Goal: Information Seeking & Learning: Learn about a topic

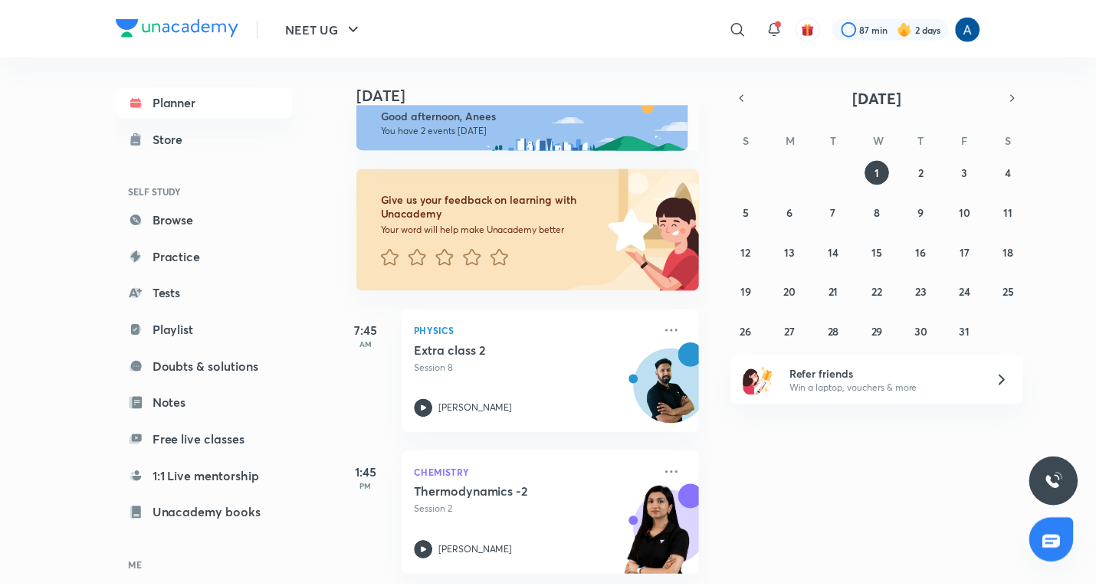
scroll to position [38, 0]
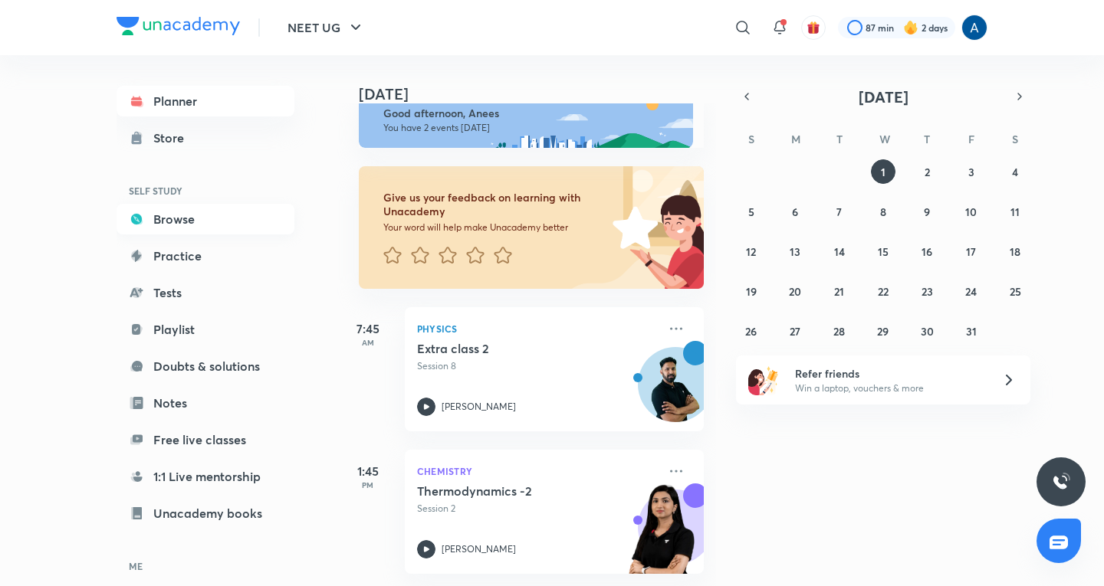
click at [166, 211] on link "Browse" at bounding box center [206, 219] width 178 height 31
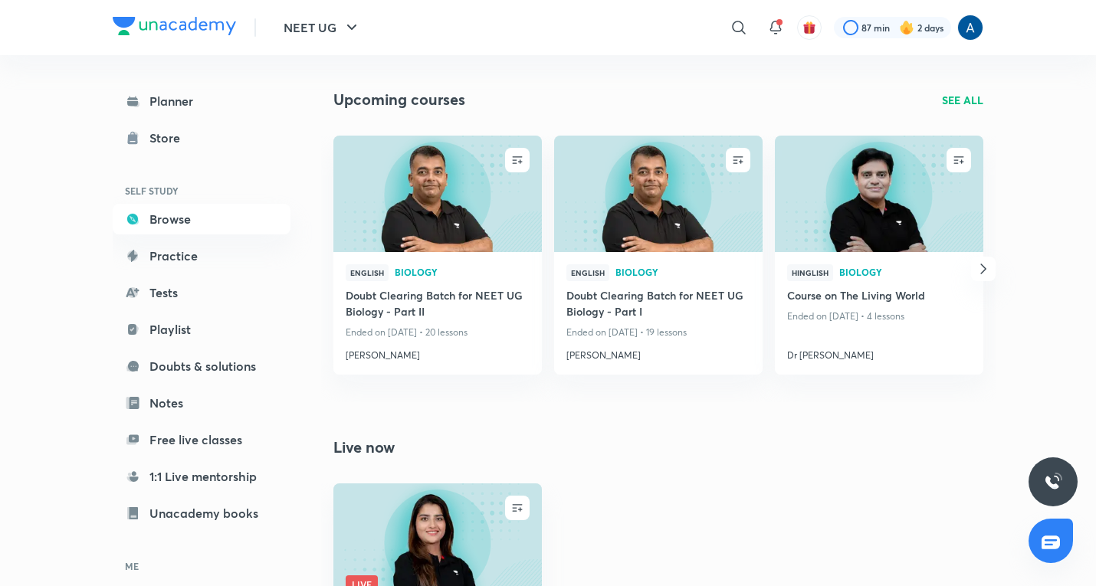
scroll to position [1138, 0]
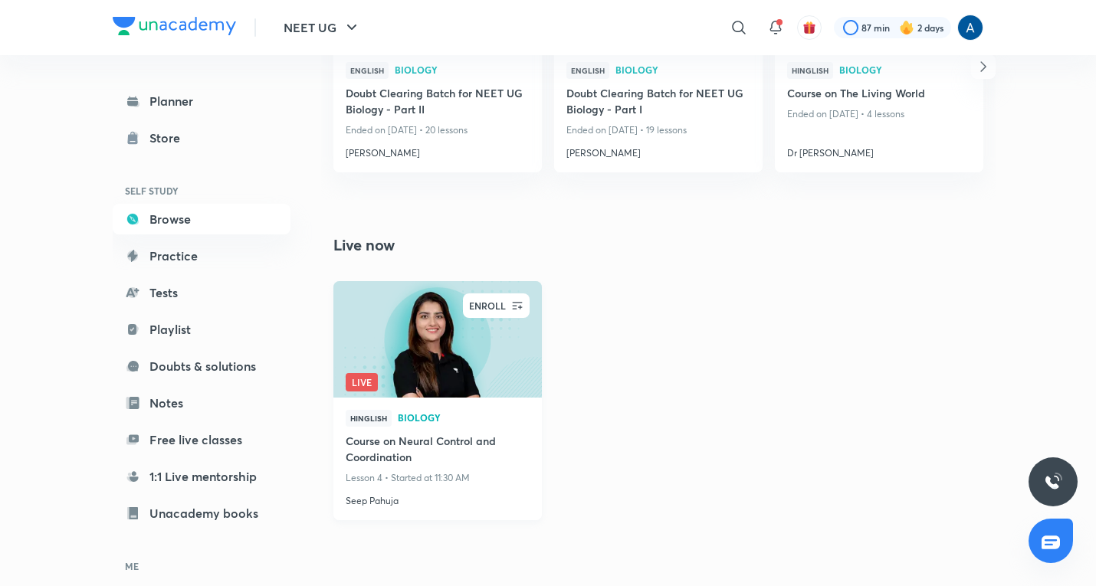
click at [516, 304] on icon "button" at bounding box center [517, 305] width 15 height 15
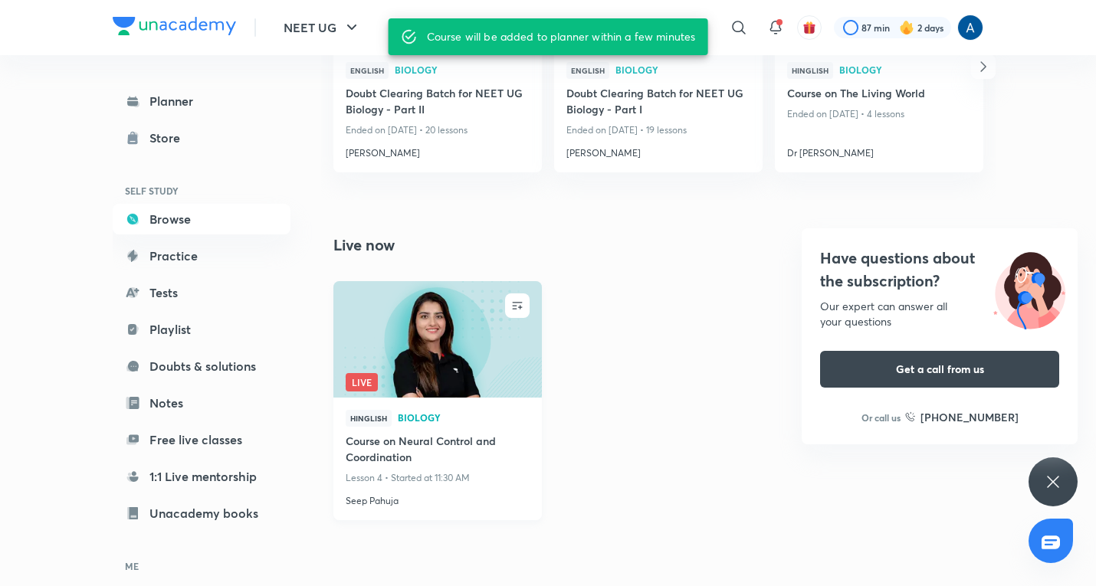
click at [1061, 481] on icon at bounding box center [1053, 482] width 18 height 18
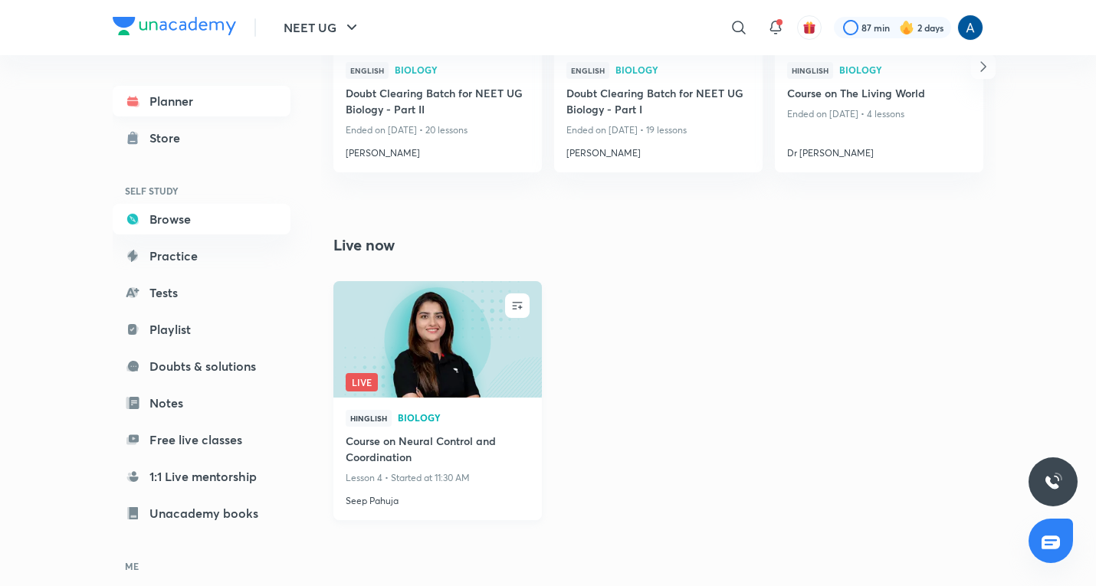
click at [174, 101] on link "Planner" at bounding box center [202, 101] width 178 height 31
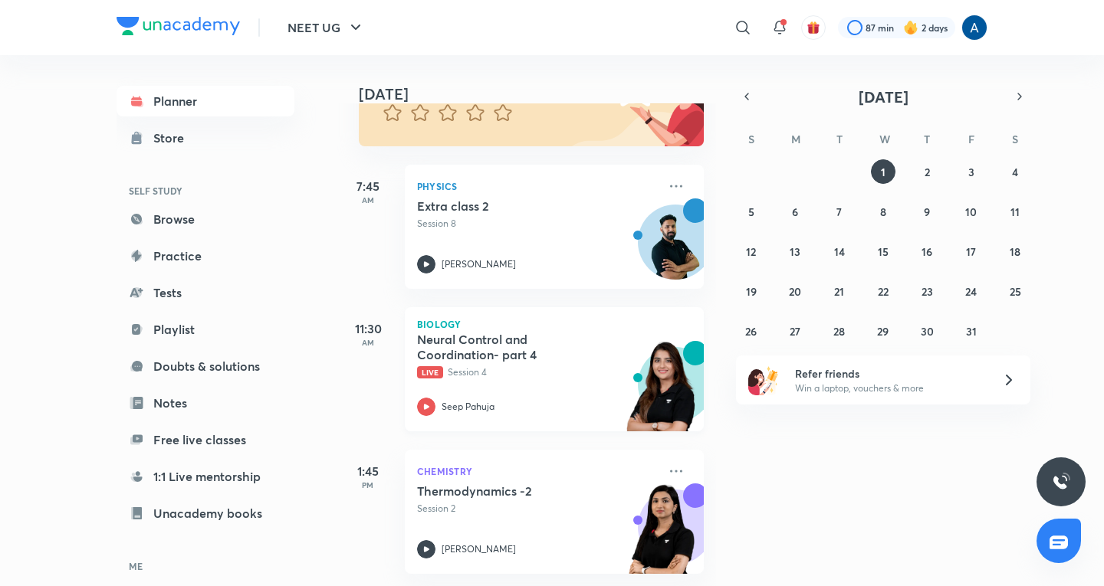
scroll to position [181, 0]
click at [744, 100] on icon "button" at bounding box center [747, 97] width 12 height 14
click at [840, 335] on abbr "30" at bounding box center [839, 331] width 13 height 15
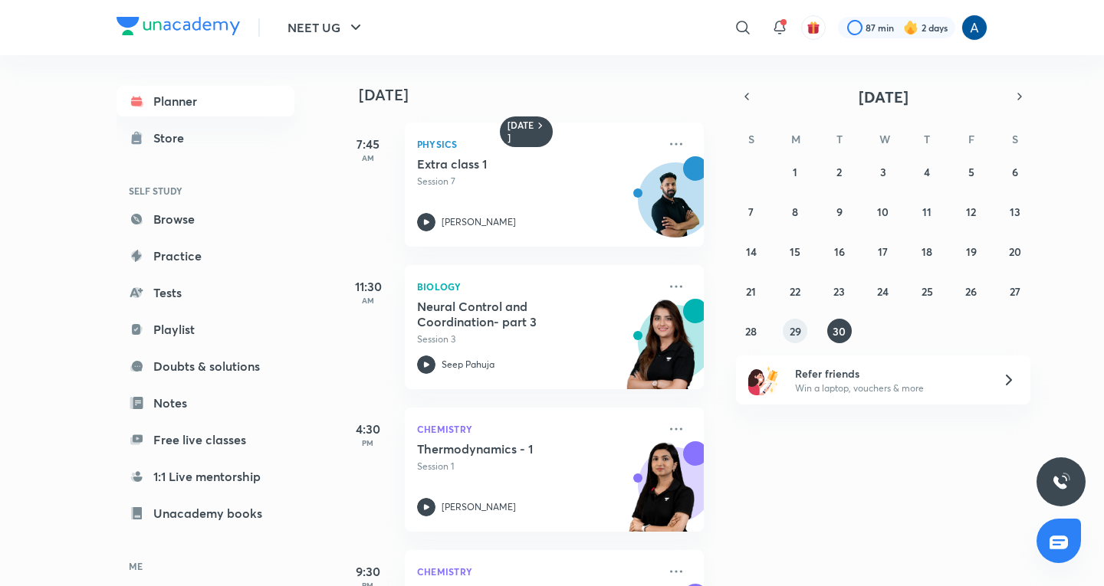
click at [792, 330] on abbr "29" at bounding box center [795, 331] width 11 height 15
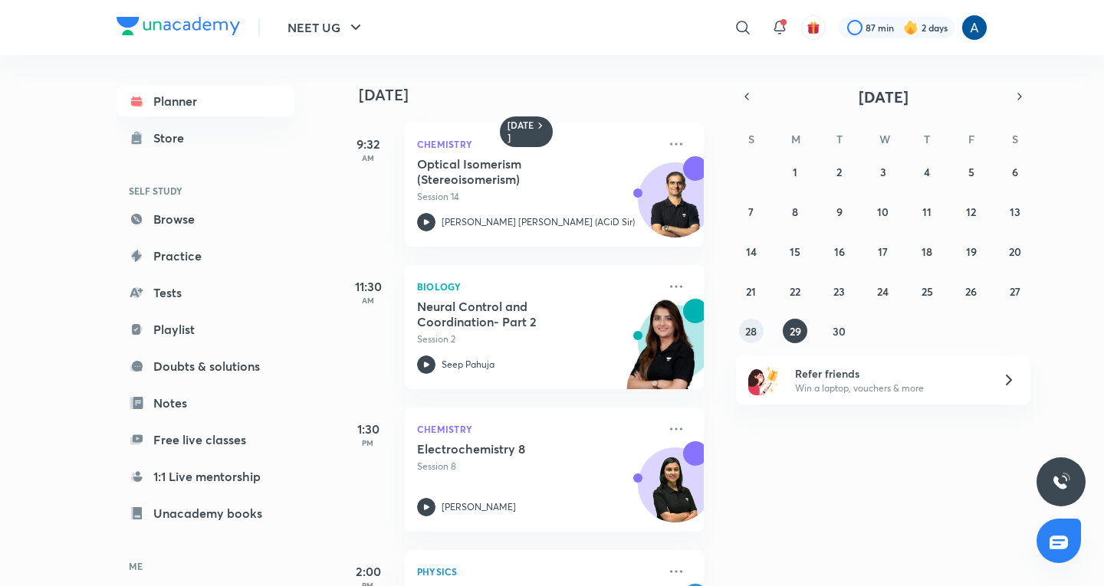
click at [742, 323] on button "28" at bounding box center [751, 331] width 25 height 25
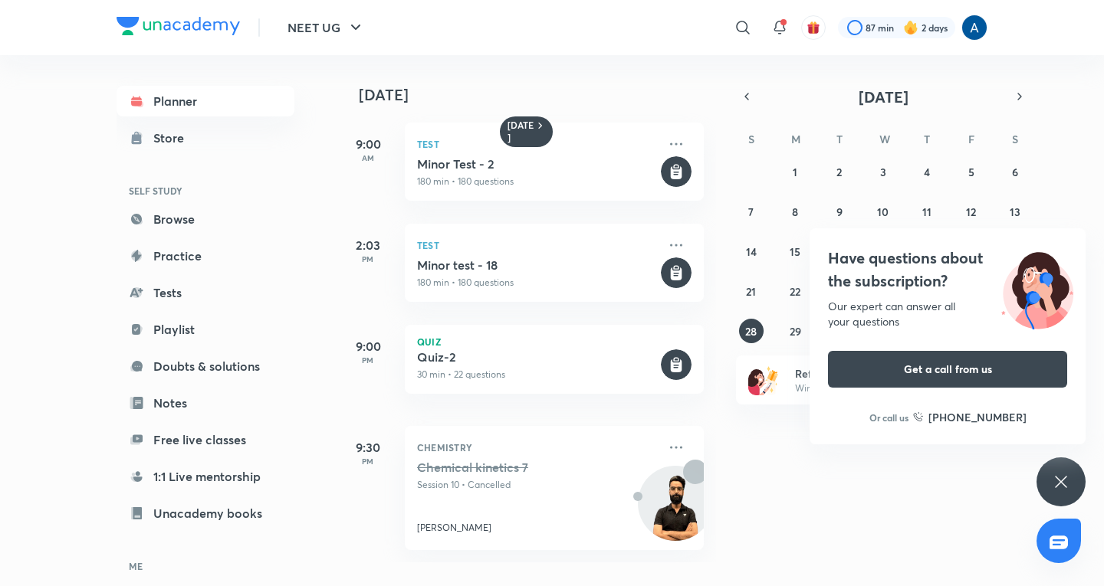
click at [1069, 479] on icon at bounding box center [1061, 482] width 18 height 18
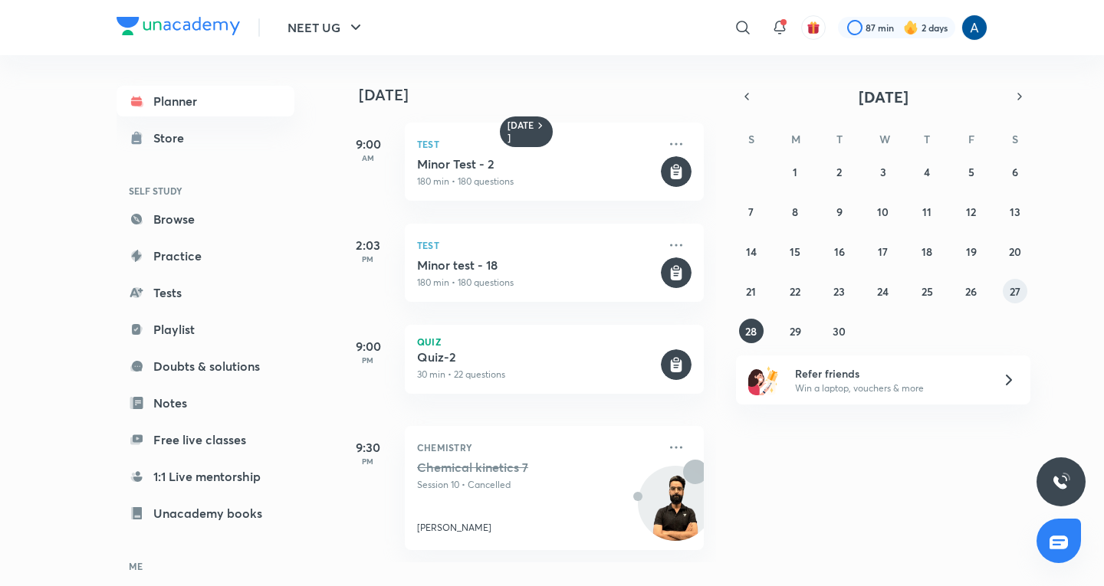
click at [1012, 287] on abbr "27" at bounding box center [1015, 291] width 11 height 15
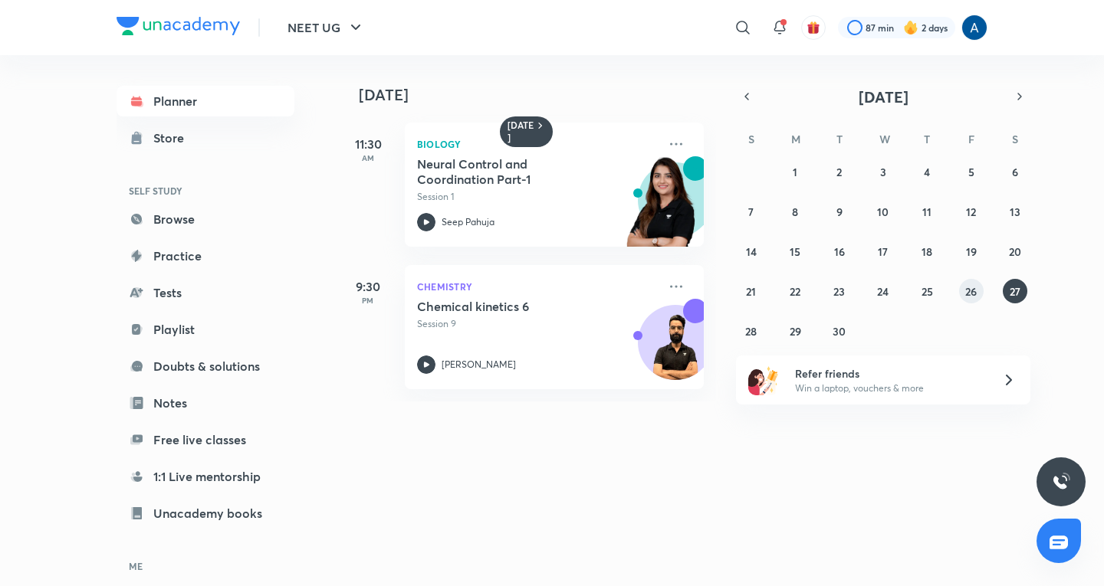
click at [961, 288] on button "26" at bounding box center [971, 291] width 25 height 25
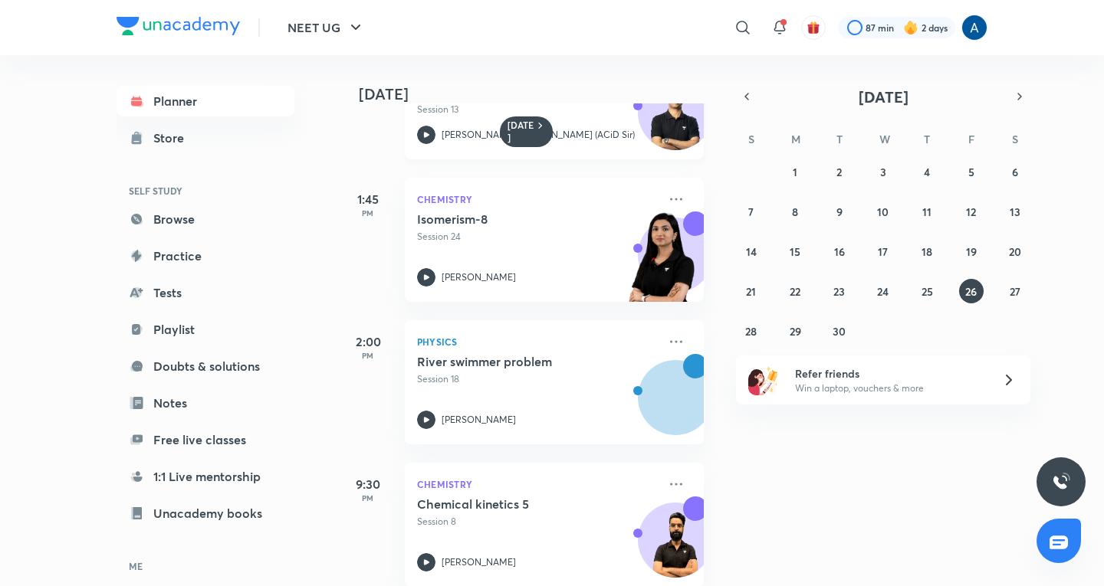
scroll to position [255, 0]
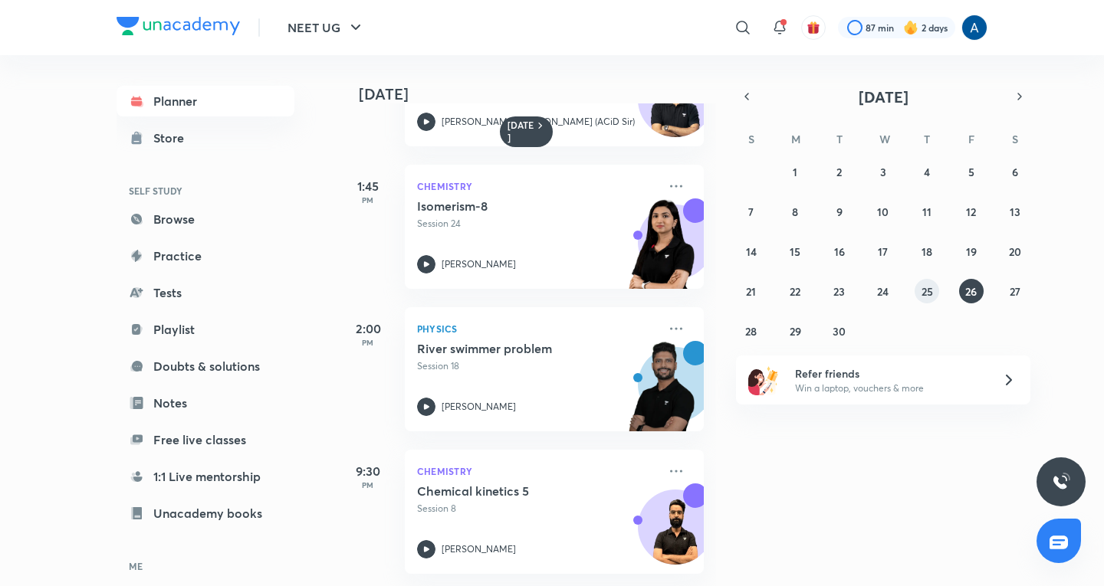
click at [930, 293] on abbr "25" at bounding box center [926, 291] width 11 height 15
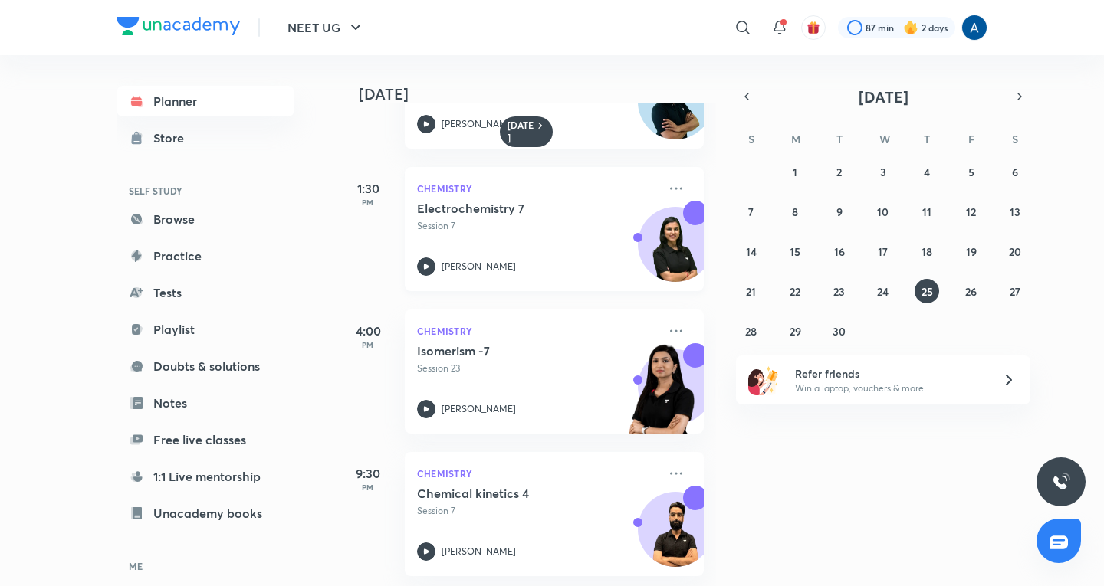
scroll to position [112, 0]
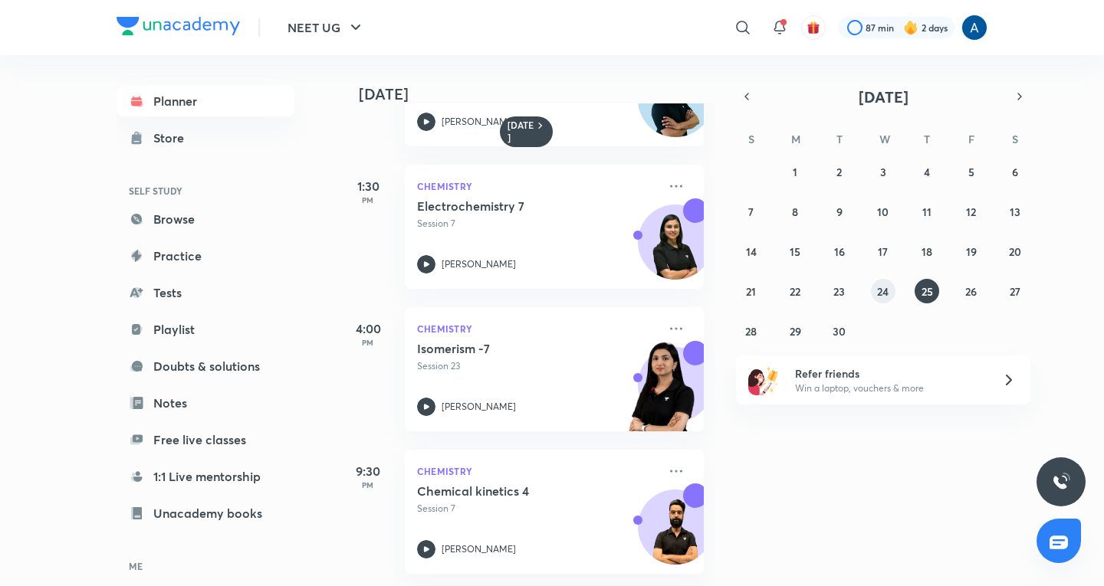
click at [882, 284] on abbr "24" at bounding box center [882, 291] width 11 height 15
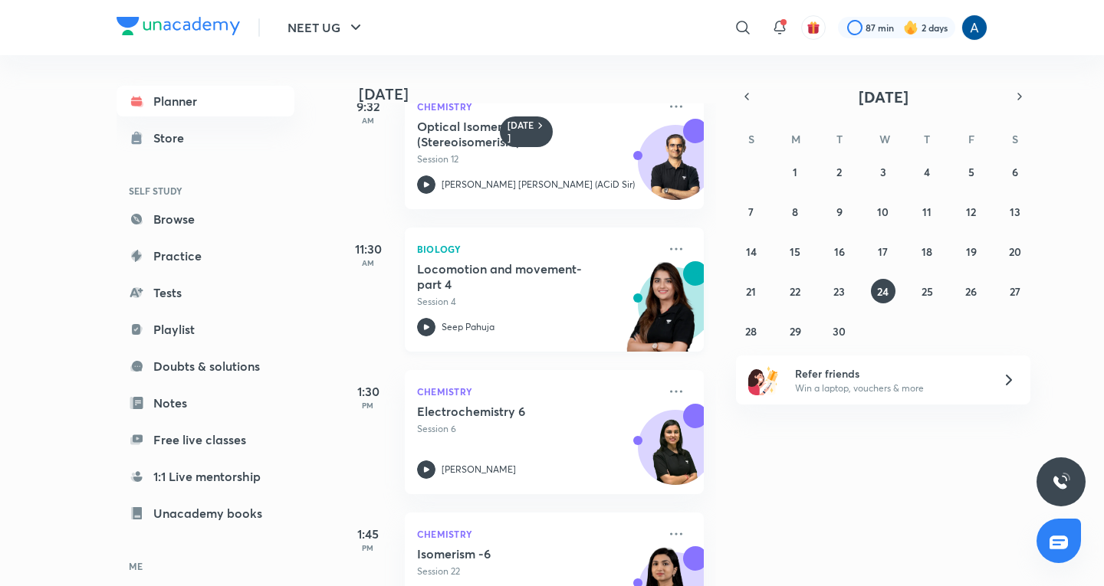
scroll to position [153, 0]
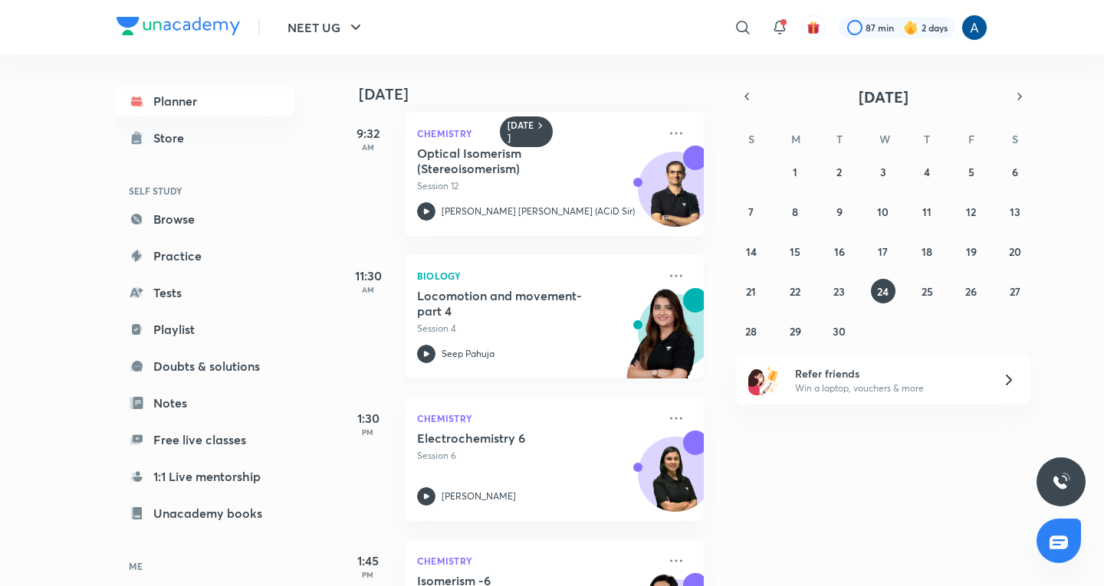
click at [522, 313] on h5 "Locomotion and movement- part 4" at bounding box center [512, 303] width 191 height 31
